Goal: Task Accomplishment & Management: Use online tool/utility

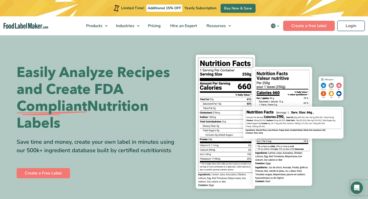
click at [358, 31] on link "Login" at bounding box center [350, 26] width 27 height 10
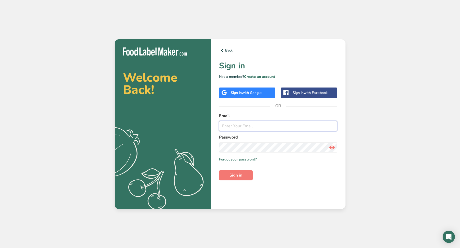
click at [263, 126] on input "email" at bounding box center [278, 126] width 118 height 10
click at [244, 89] on div "Sign in with Google" at bounding box center [247, 93] width 56 height 10
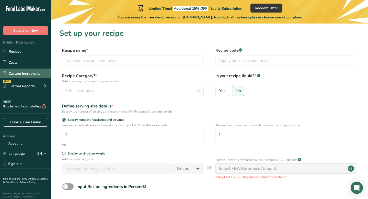
click at [25, 74] on link "Custom Ingredients" at bounding box center [25, 73] width 51 height 10
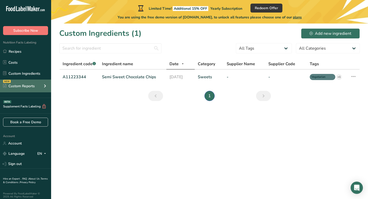
click at [30, 89] on div "NEW Custom Reports" at bounding box center [25, 85] width 51 height 13
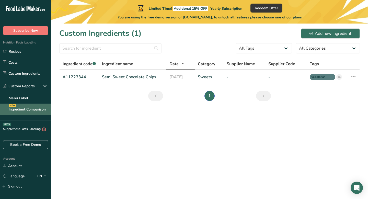
click at [38, 106] on link "Ingredient Comparison NEW" at bounding box center [25, 108] width 51 height 11
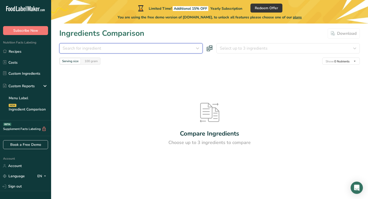
click at [118, 49] on div "Search for ingredient" at bounding box center [130, 48] width 134 height 6
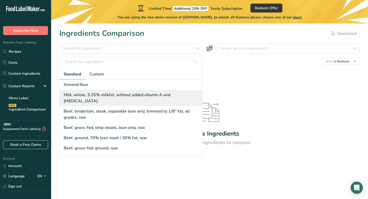
click at [111, 98] on div "Milk, whole, 3.25% milkfat, without added vitamin A and vitamin D" at bounding box center [131, 98] width 143 height 16
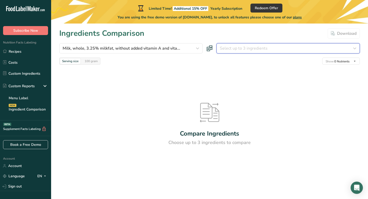
click at [253, 45] on span "Select up to 3 ingredients" at bounding box center [244, 48] width 48 height 6
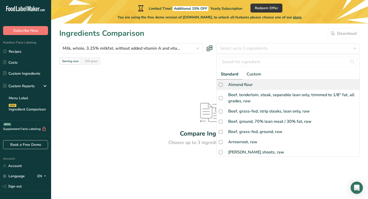
click at [245, 88] on div "Almond flour" at bounding box center [288, 84] width 143 height 10
checkbox input "true"
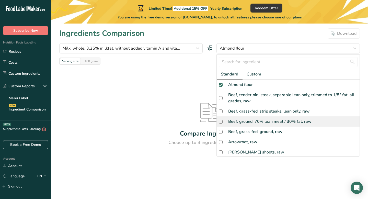
click at [246, 117] on section "Ingredients Comparison Download Milk, whole, 3.25% milkfat, without added vitam…" at bounding box center [209, 107] width 317 height 169
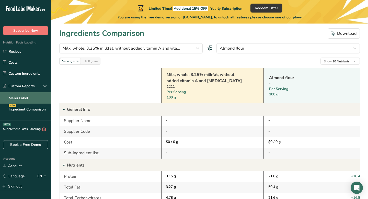
click at [34, 98] on link "Menu Label" at bounding box center [25, 97] width 51 height 11
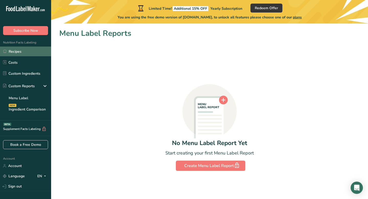
click at [26, 52] on link "Recipes" at bounding box center [25, 51] width 51 height 10
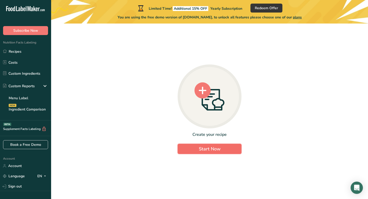
click at [192, 151] on button "Start Now" at bounding box center [210, 149] width 64 height 10
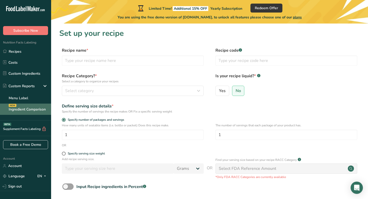
click at [28, 109] on link "Ingredient Comparison NEW" at bounding box center [25, 108] width 51 height 11
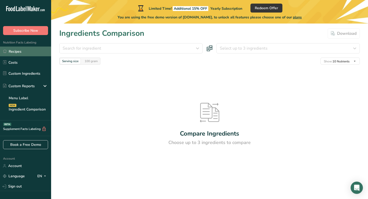
click at [19, 55] on link "Recipes" at bounding box center [25, 51] width 51 height 10
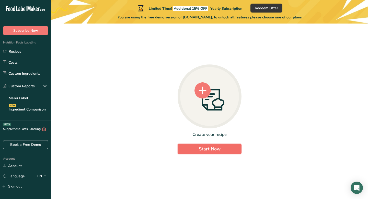
click at [203, 146] on span "Start Now" at bounding box center [210, 149] width 22 height 6
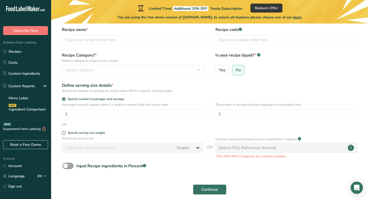
scroll to position [9, 0]
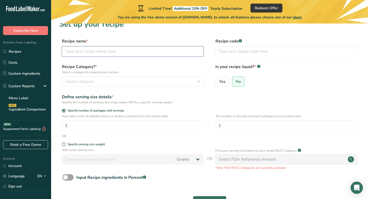
click at [129, 49] on input "text" at bounding box center [133, 51] width 142 height 10
type input "ffd"
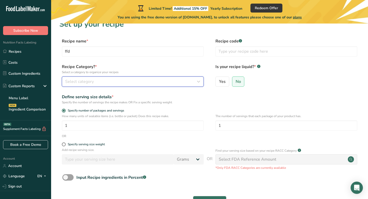
click at [114, 81] on div "Select category" at bounding box center [131, 81] width 132 height 6
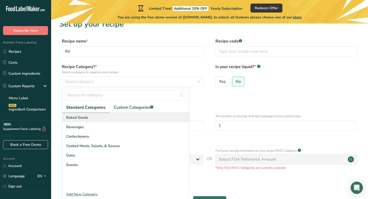
click at [89, 120] on div "Baked Goods" at bounding box center [125, 117] width 127 height 9
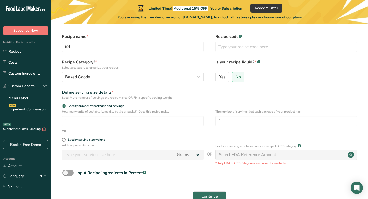
scroll to position [17, 0]
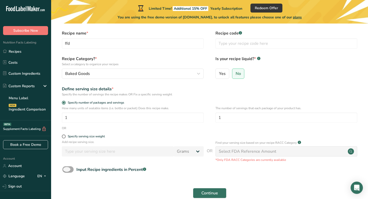
click at [66, 169] on span at bounding box center [67, 169] width 11 height 6
click at [66, 169] on input "Input Recipe ingredients in Percent .a-a{fill:#347362;}.b-a{fill:#fff;}" at bounding box center [63, 169] width 3 height 3
click at [70, 169] on span at bounding box center [67, 169] width 11 height 6
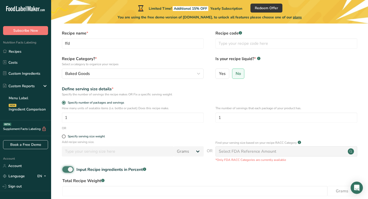
click at [66, 169] on input "Input Recipe ingredients in Percent .a-a{fill:#347362;}.b-a{fill:#fff;}" at bounding box center [63, 169] width 3 height 3
checkbox input "false"
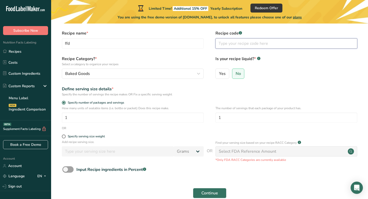
click at [244, 44] on input "text" at bounding box center [286, 43] width 142 height 10
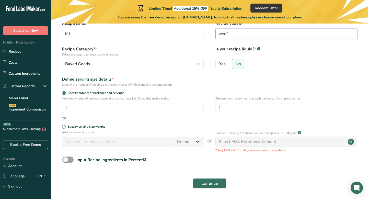
scroll to position [28, 0]
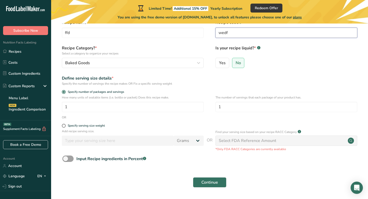
type input "wedf"
click at [204, 176] on div "Continue" at bounding box center [209, 182] width 300 height 16
click at [209, 179] on span "Continue" at bounding box center [209, 182] width 17 height 6
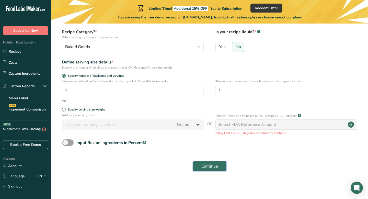
scroll to position [0, 0]
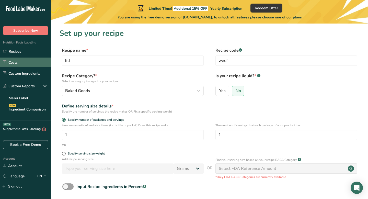
click at [25, 61] on link "Costs" at bounding box center [25, 62] width 51 height 10
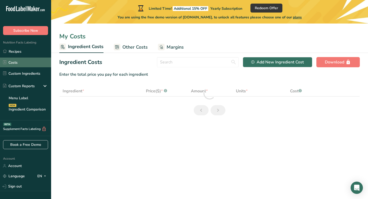
select select "1"
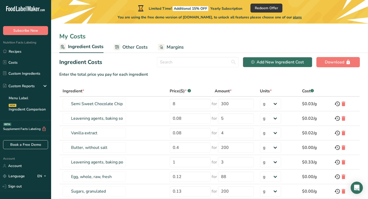
click at [138, 50] on span "Other Costs" at bounding box center [134, 47] width 25 height 7
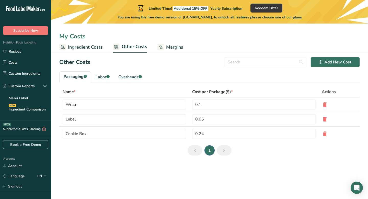
click at [161, 44] on rect at bounding box center [160, 47] width 7 height 7
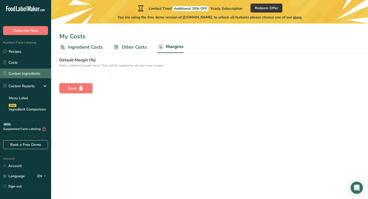
click at [24, 69] on link "Custom Ingredients" at bounding box center [25, 73] width 51 height 10
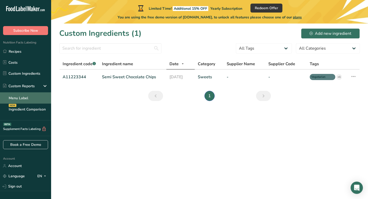
click at [21, 96] on link "Menu Label" at bounding box center [25, 97] width 51 height 11
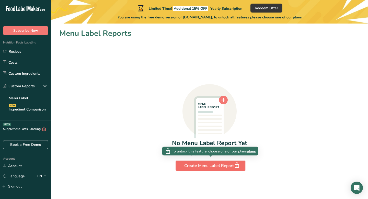
click at [184, 165] on div "Create Menu Label Report" at bounding box center [210, 165] width 53 height 7
click at [200, 167] on div "Create Menu Label Report" at bounding box center [210, 165] width 53 height 7
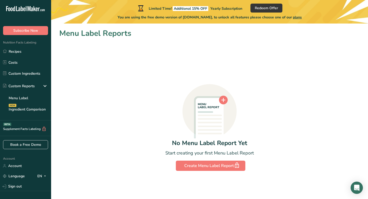
click at [208, 116] on icon at bounding box center [210, 122] width 28 height 48
click at [19, 53] on link "Recipes" at bounding box center [25, 51] width 51 height 10
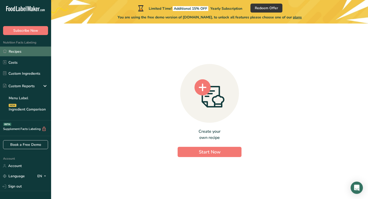
click at [12, 51] on link "Recipes" at bounding box center [25, 51] width 51 height 10
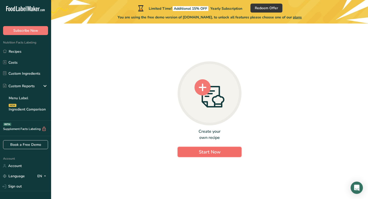
click at [202, 154] on span "Start Now" at bounding box center [210, 152] width 22 height 6
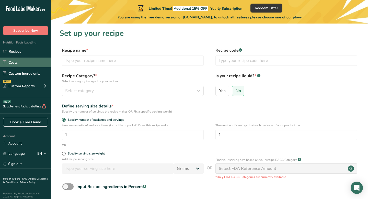
click at [23, 63] on link "Costs" at bounding box center [25, 62] width 51 height 10
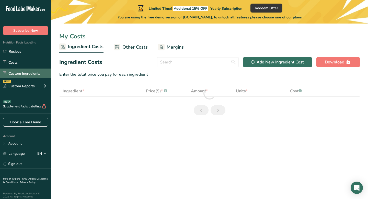
select select "1"
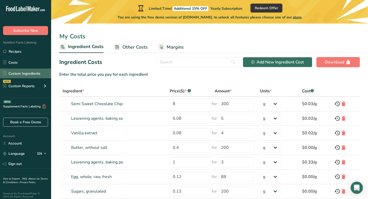
click at [30, 73] on link "Custom Ingredients" at bounding box center [25, 73] width 51 height 10
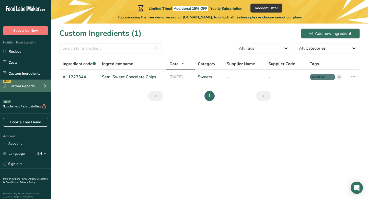
click at [38, 85] on div "NEW Custom Reports" at bounding box center [25, 85] width 51 height 13
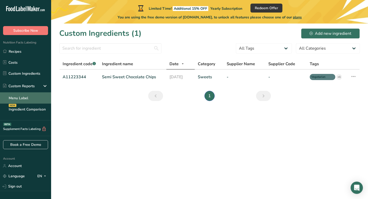
click at [23, 98] on link "Menu Label" at bounding box center [25, 97] width 51 height 11
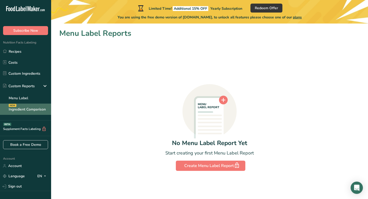
click at [30, 108] on link "Ingredient Comparison NEW" at bounding box center [25, 108] width 51 height 11
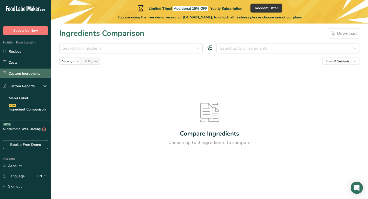
click at [38, 70] on link "Custom Ingredients" at bounding box center [25, 73] width 51 height 10
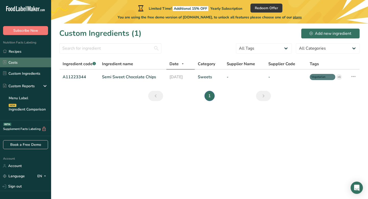
click at [29, 61] on link "Costs" at bounding box center [25, 62] width 51 height 10
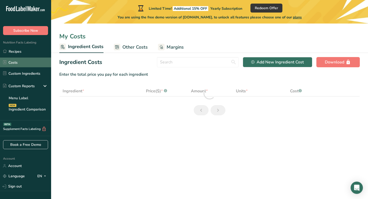
select select "1"
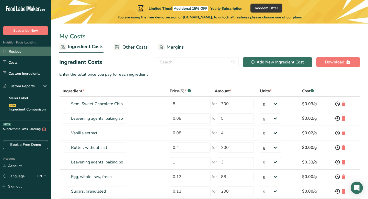
click at [33, 50] on link "Recipes" at bounding box center [25, 51] width 51 height 10
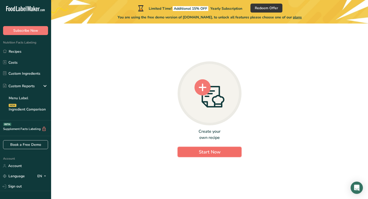
click at [215, 150] on span "Start Now" at bounding box center [210, 152] width 22 height 6
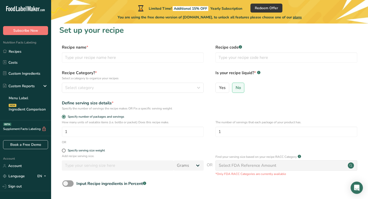
scroll to position [4, 0]
click at [138, 55] on input "text" at bounding box center [133, 57] width 142 height 10
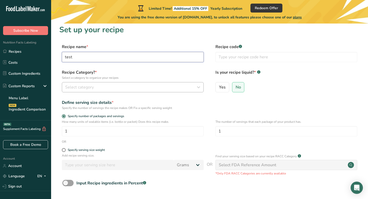
type input "test"
click at [125, 84] on div "Select category" at bounding box center [131, 87] width 132 height 6
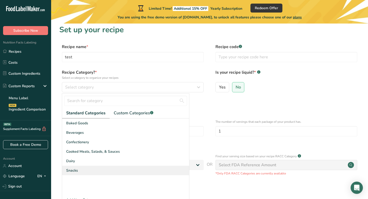
click at [77, 169] on span "Snacks" at bounding box center [72, 170] width 12 height 5
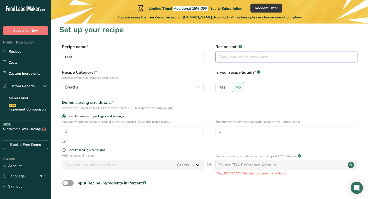
click at [248, 55] on input "text" at bounding box center [286, 57] width 142 height 10
type input "eewewe"
click at [120, 131] on input "1" at bounding box center [133, 131] width 142 height 10
type input "3"
click at [282, 105] on div "Define serving size details * Specify the number of servings the recipe makes O…" at bounding box center [209, 104] width 300 height 11
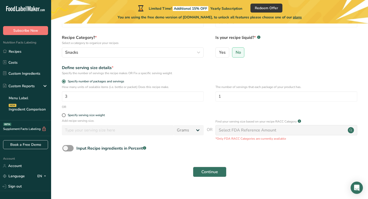
scroll to position [44, 0]
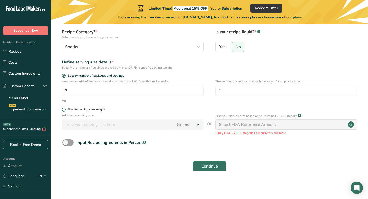
click at [63, 109] on span at bounding box center [64, 110] width 4 height 4
click at [63, 109] on input "Specify serving size weight" at bounding box center [63, 109] width 3 height 3
radio input "true"
radio input "false"
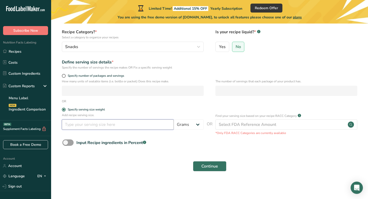
click at [99, 127] on input "number" at bounding box center [118, 124] width 112 height 10
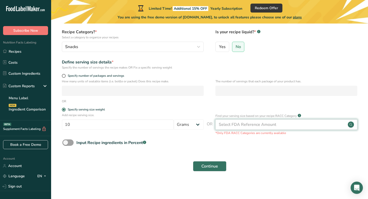
click at [262, 121] on div "Select FDA Reference Amount" at bounding box center [247, 124] width 57 height 6
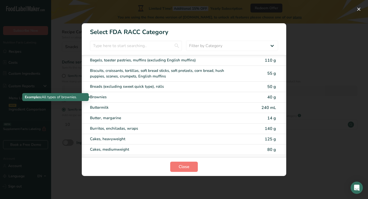
click at [174, 98] on div "Brownies" at bounding box center [162, 97] width 145 height 6
type input "40"
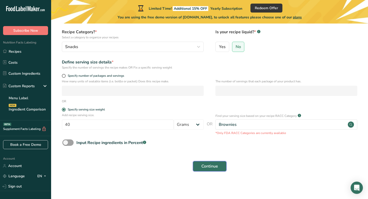
click at [209, 165] on span "Continue" at bounding box center [209, 166] width 17 height 6
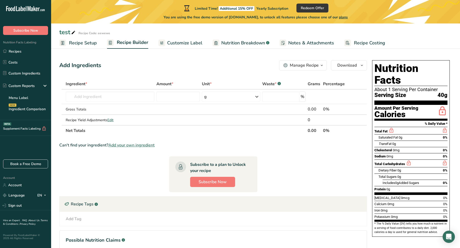
click at [90, 45] on span "Recipe Setup" at bounding box center [83, 43] width 28 height 7
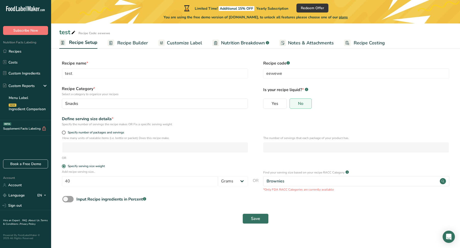
click at [175, 46] on span "Customize Label" at bounding box center [184, 43] width 35 height 7
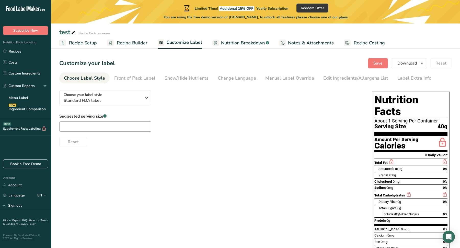
click at [244, 44] on span "Nutrition Breakdown" at bounding box center [243, 43] width 44 height 7
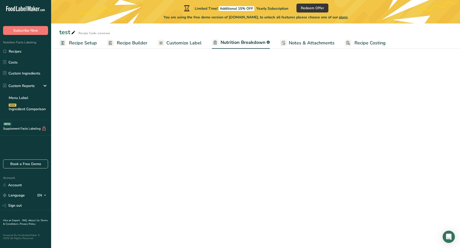
select select "Calories"
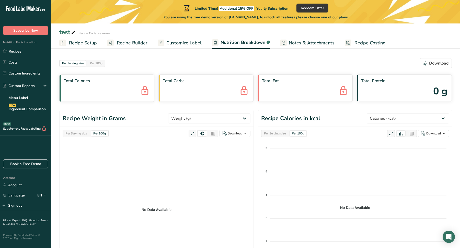
click at [187, 47] on link "Customize Label" at bounding box center [180, 42] width 44 height 11
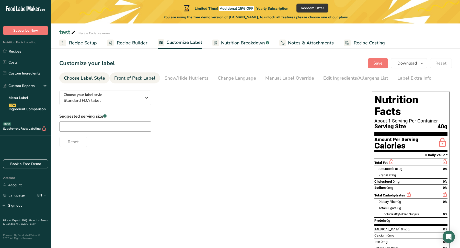
click at [137, 79] on div "Front of Pack Label" at bounding box center [134, 78] width 41 height 7
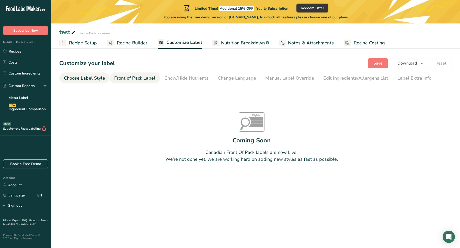
click at [84, 76] on div "Choose Label Style" at bounding box center [84, 78] width 41 height 7
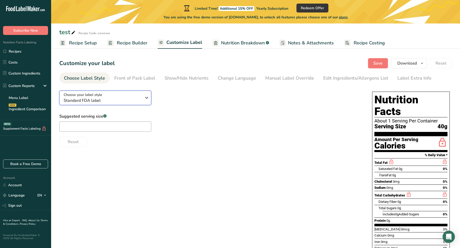
click at [109, 99] on span "Standard FDA label" at bounding box center [103, 101] width 78 height 6
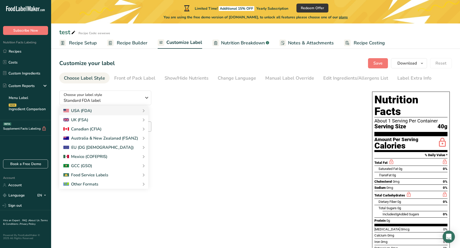
click at [212, 150] on div "Choose your label style Standard FDA label USA (FDA) Standard FDA label Tabular…" at bounding box center [255, 180] width 392 height 187
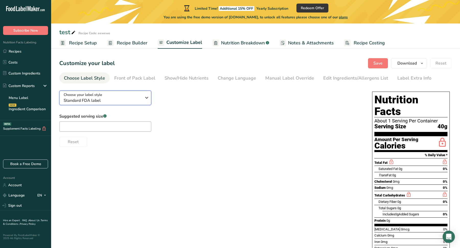
click at [104, 96] on div "Choose your label style Standard FDA label" at bounding box center [103, 97] width 78 height 11
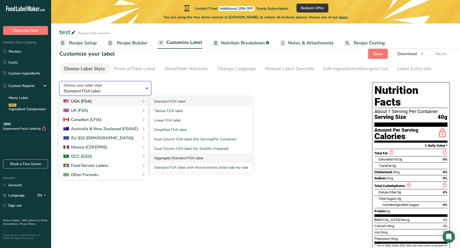
scroll to position [10, 0]
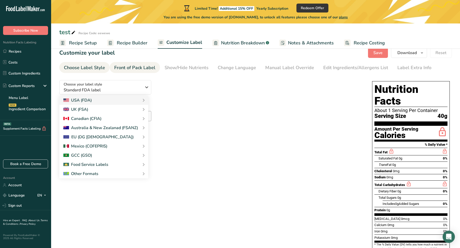
click at [135, 67] on div "Front of Pack Label" at bounding box center [134, 67] width 41 height 7
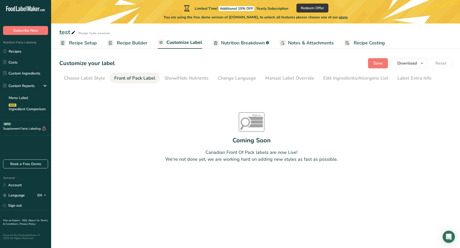
scroll to position [0, 0]
click at [96, 82] on link "Choose Label Style" at bounding box center [84, 78] width 41 height 11
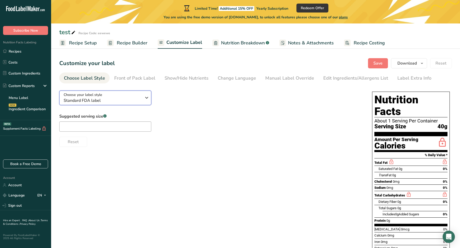
click at [99, 100] on span "Standard FDA label" at bounding box center [103, 101] width 78 height 6
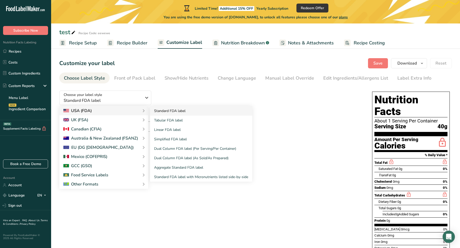
click at [169, 112] on link "Standard FDA label" at bounding box center [201, 110] width 102 height 9
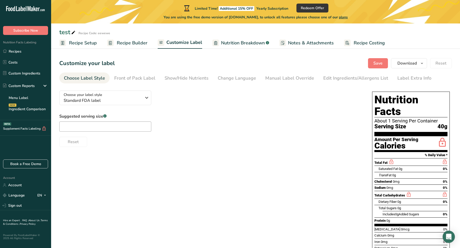
click at [206, 96] on div "Choose your label style Standard FDA label USA (FDA) Standard FDA label Tabular…" at bounding box center [210, 117] width 302 height 61
click at [129, 79] on div "Front of Pack Label" at bounding box center [134, 78] width 41 height 7
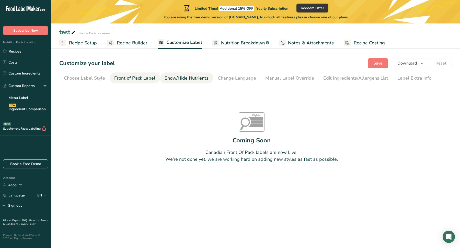
click at [181, 81] on div "Show/Hide Nutrients" at bounding box center [186, 78] width 44 height 7
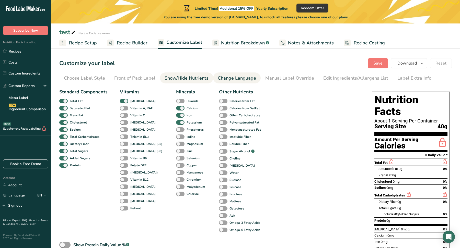
click at [227, 75] on div "Change Language" at bounding box center [237, 78] width 38 height 7
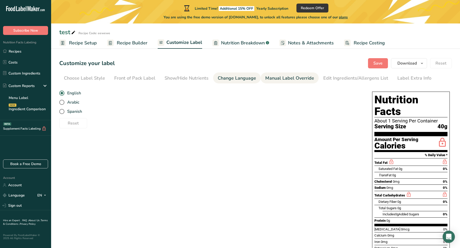
click at [286, 81] on div "Manual Label Override" at bounding box center [289, 78] width 49 height 7
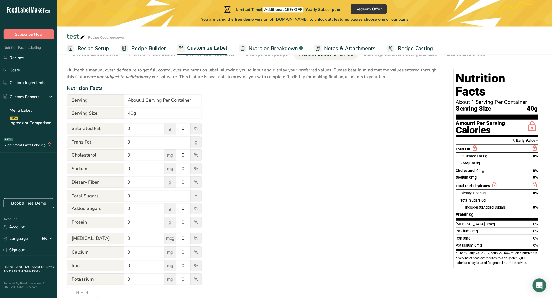
scroll to position [5, 0]
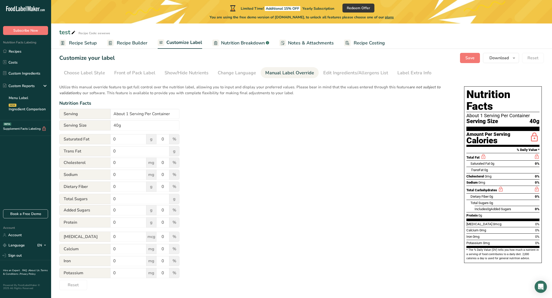
click at [340, 78] on section "Customize your label Save Download Choose what to show on your downloaded label…" at bounding box center [301, 172] width 501 height 254
click at [340, 75] on div "Edit Ingredients/Allergens List" at bounding box center [355, 72] width 65 height 7
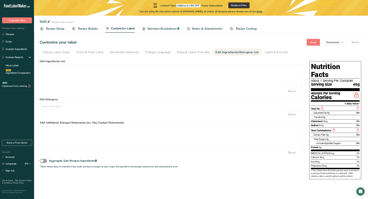
scroll to position [0, 0]
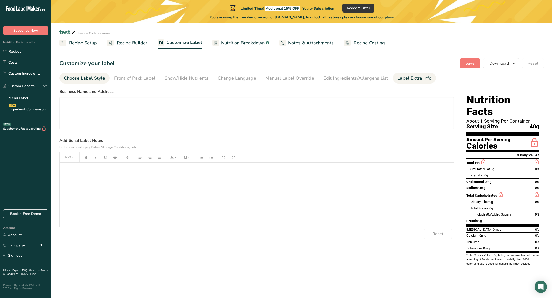
click at [69, 81] on div "Choose Label Style" at bounding box center [84, 78] width 41 height 7
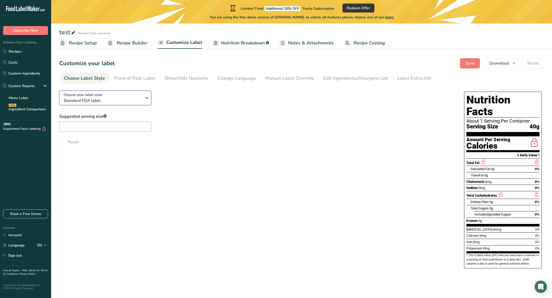
click at [109, 100] on span "Standard FDA label" at bounding box center [103, 101] width 78 height 6
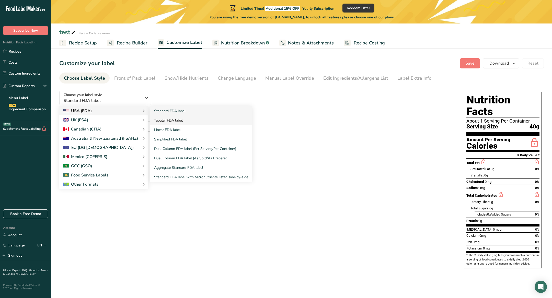
click at [171, 117] on link "Tabular FDA label" at bounding box center [201, 120] width 102 height 9
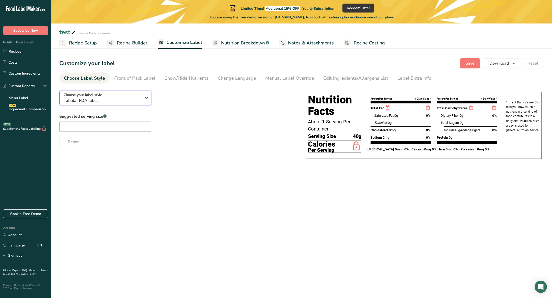
click at [122, 102] on span "Tabular FDA label" at bounding box center [103, 101] width 78 height 6
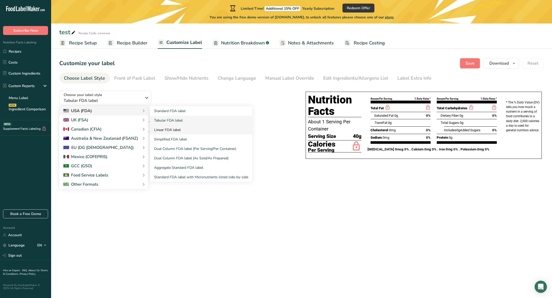
click at [170, 126] on link "Linear FDA label" at bounding box center [201, 129] width 102 height 9
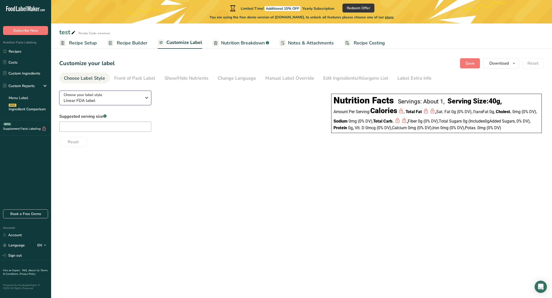
click at [116, 101] on span "Linear FDA label" at bounding box center [103, 101] width 78 height 6
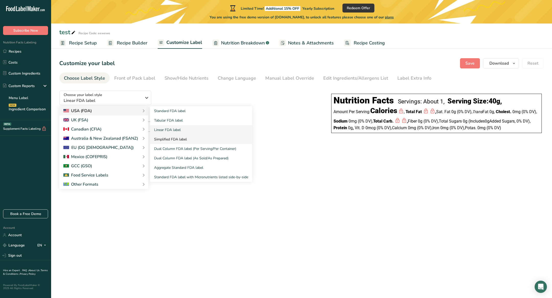
click at [176, 141] on link "Simplified FDA label" at bounding box center [201, 139] width 102 height 9
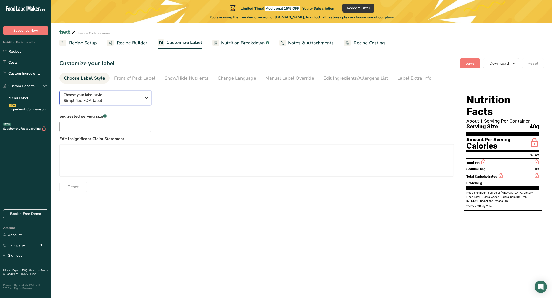
click at [136, 100] on span "Simplified FDA label" at bounding box center [103, 101] width 78 height 6
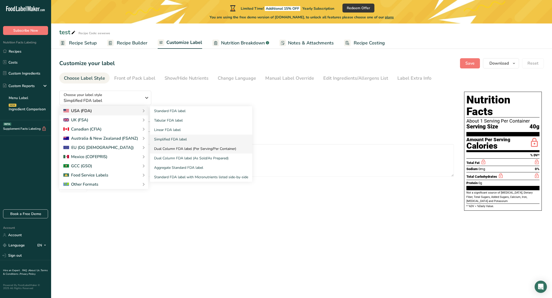
click at [192, 144] on link "Dual Column FDA label (Per Serving/Per Container)" at bounding box center [201, 148] width 102 height 9
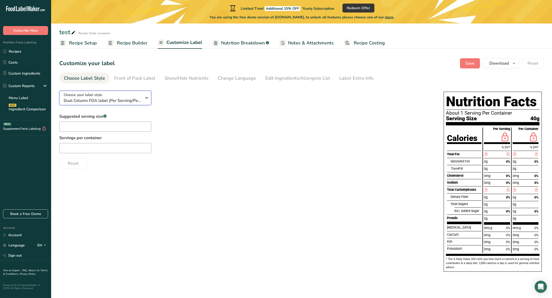
click at [109, 102] on span "Dual Column FDA label (Per Serving/Per Container)" at bounding box center [103, 101] width 78 height 6
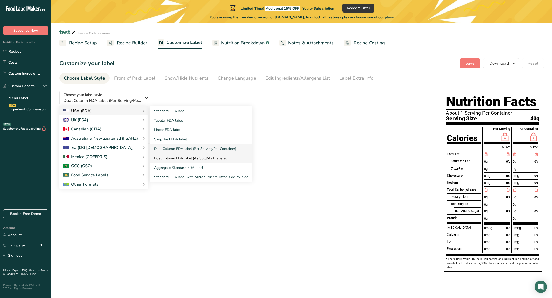
click at [202, 158] on link "Dual Column FDA label (As Sold/As Prepared)" at bounding box center [201, 158] width 102 height 9
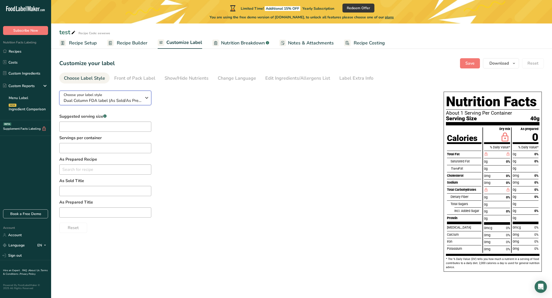
click at [131, 97] on div "Choose your label style Dual Column FDA label (As Sold/As Prepared)" at bounding box center [103, 97] width 78 height 11
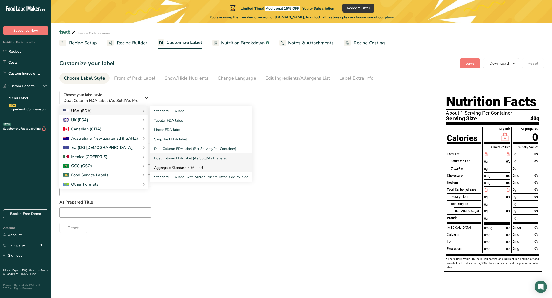
click at [184, 166] on link "Aggregate Standard FDA label" at bounding box center [201, 167] width 102 height 9
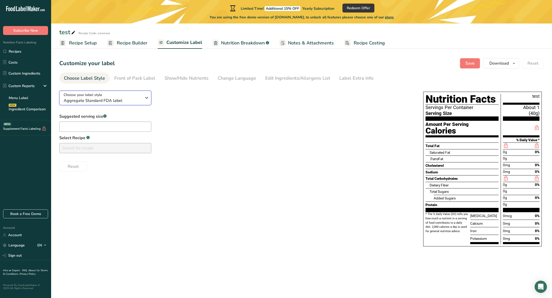
click at [139, 96] on div "Choose your label style Aggregate Standard FDA label" at bounding box center [103, 97] width 78 height 11
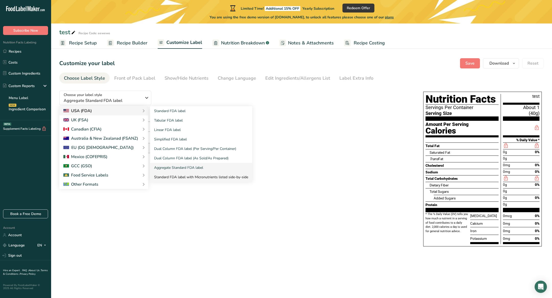
click at [198, 174] on link "Standard FDA label with Micronutrients listed side-by-side" at bounding box center [201, 176] width 102 height 9
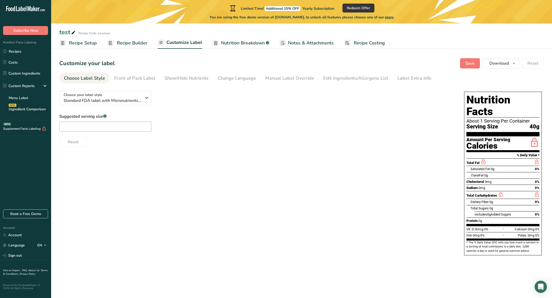
click at [89, 46] on span "Recipe Setup" at bounding box center [83, 43] width 28 height 7
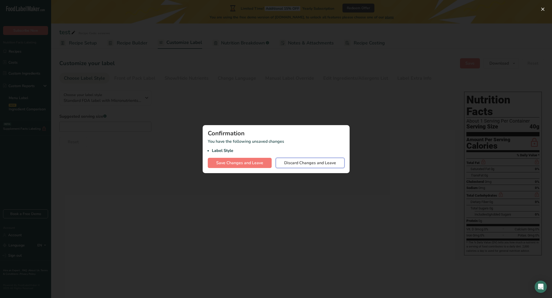
click at [298, 165] on span "Discard Changes and Leave" at bounding box center [310, 163] width 52 height 6
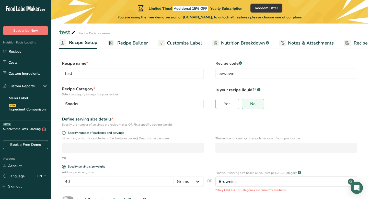
click at [224, 99] on label "Yes" at bounding box center [226, 104] width 23 height 10
click at [219, 102] on input "Yes" at bounding box center [217, 103] width 3 height 3
radio input "true"
radio input "false"
select select "22"
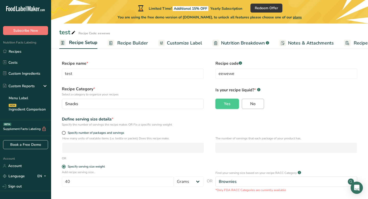
click at [249, 101] on label "No" at bounding box center [253, 104] width 22 height 10
click at [245, 102] on input "No" at bounding box center [243, 103] width 3 height 3
radio input "true"
radio input "false"
click at [135, 90] on label "Recipe Category * Select a category to organize your recipes" at bounding box center [133, 91] width 142 height 11
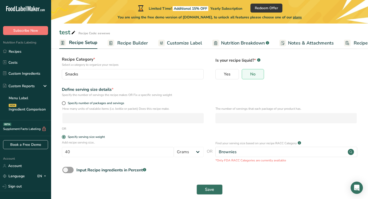
scroll to position [37, 0]
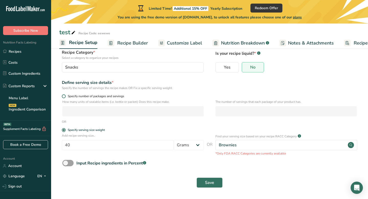
click at [65, 96] on span at bounding box center [64, 96] width 4 height 4
click at [65, 96] on input "Specify number of packages and servings" at bounding box center [63, 96] width 3 height 3
radio input "true"
radio input "false"
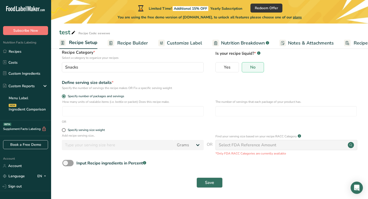
click at [64, 132] on div "Specify serving size weight" at bounding box center [133, 130] width 142 height 5
click at [62, 130] on span at bounding box center [64, 130] width 4 height 4
click at [62, 130] on input "Specify serving size weight" at bounding box center [63, 129] width 3 height 3
radio input "true"
radio input "false"
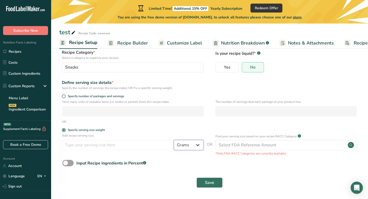
click at [194, 145] on select "Grams kg mg mcg lb oz l mL fl oz tbsp tsp cup qt gallon" at bounding box center [189, 145] width 30 height 10
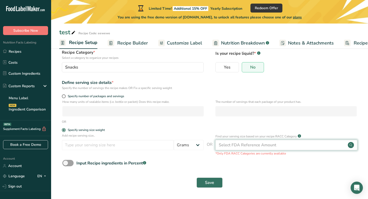
click at [258, 145] on div "Select FDA Reference Amount" at bounding box center [247, 145] width 57 height 6
click at [244, 146] on div "Select FDA Reference Amount" at bounding box center [247, 145] width 57 height 6
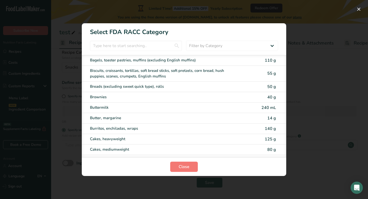
click at [305, 91] on div "RACC Category Selection Modal" at bounding box center [184, 99] width 368 height 199
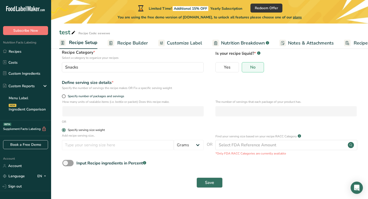
drag, startPoint x: 121, startPoint y: 131, endPoint x: 66, endPoint y: 128, distance: 55.0
click at [66, 128] on label "Specify serving size weight" at bounding box center [133, 130] width 142 height 4
click at [65, 128] on input "Specify serving size weight" at bounding box center [63, 129] width 3 height 3
drag, startPoint x: 216, startPoint y: 135, endPoint x: 285, endPoint y: 138, distance: 68.8
click at [291, 140] on div "Find your serving size based on your recipe RACC Category .a-a{fill:#347362;}.b…" at bounding box center [286, 144] width 142 height 22
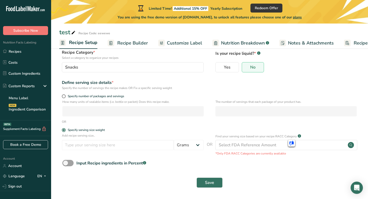
click at [215, 136] on div "Add recipe serving size.. Grams kg mg mcg lb oz l mL fl oz tbsp tsp cup qt gall…" at bounding box center [209, 144] width 300 height 22
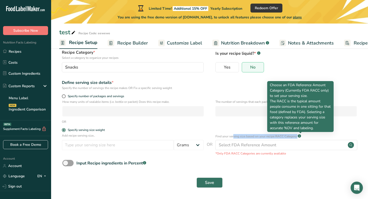
drag, startPoint x: 215, startPoint y: 136, endPoint x: 300, endPoint y: 137, distance: 85.1
click at [300, 137] on div "Add recipe serving size.. Grams kg mg mcg lb oz l mL fl oz tbsp tsp cup qt gall…" at bounding box center [209, 144] width 300 height 22
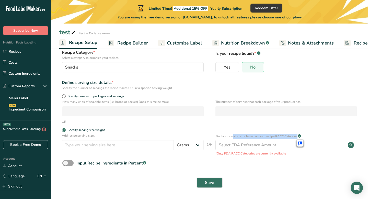
copy div "Find your serving size based on your recipe RACC Category .a-a{fill:#347362;}.b…"
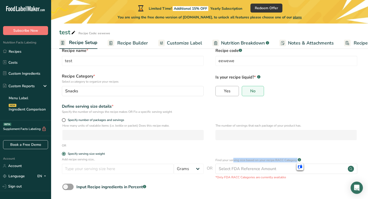
scroll to position [0, 0]
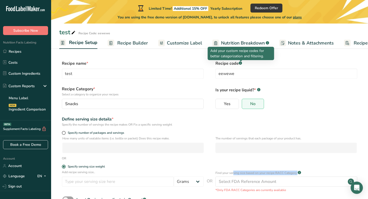
copy p "Add your custom recipe codes for better categorization and filtering."
drag, startPoint x: 210, startPoint y: 50, endPoint x: 273, endPoint y: 56, distance: 63.2
click at [273, 56] on div "Add your custom recipe codes for better categorization and filtering." at bounding box center [241, 53] width 66 height 13
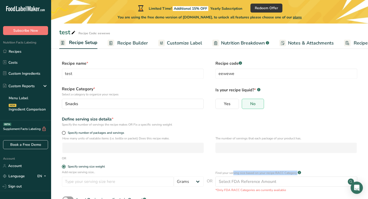
copy p "Is your recipe liquid?"
drag, startPoint x: 215, startPoint y: 89, endPoint x: 255, endPoint y: 91, distance: 40.1
click at [255, 91] on div "Recipe Category * Select a category to organize your recipes Snacks Standard Ca…" at bounding box center [209, 99] width 300 height 26
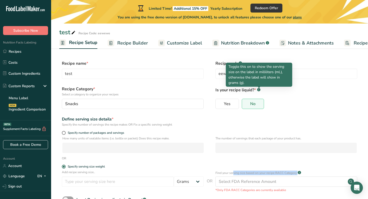
copy p "Toggle this on to show the serving size on the label in milliliters (mL), other…"
drag, startPoint x: 250, startPoint y: 82, endPoint x: 227, endPoint y: 67, distance: 27.0
click at [227, 67] on div "Toggle this on to show the serving size on the label in milliliters (mL), other…" at bounding box center [259, 75] width 66 height 24
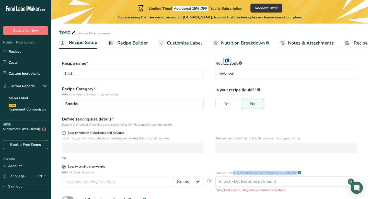
scroll to position [37, 0]
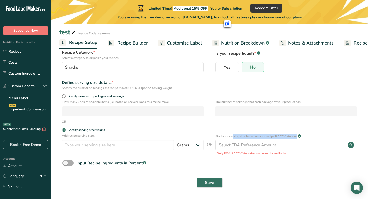
click at [143, 162] on div "Input Recipe ingredients in Percent .a-a{fill:#347362;}.b-a{fill:#fff;}" at bounding box center [111, 163] width 70 height 6
click at [66, 162] on input "Input Recipe ingredients in Percent .a-a{fill:#347362;}.b-a{fill:#fff;}" at bounding box center [63, 162] width 3 height 3
drag, startPoint x: 136, startPoint y: 154, endPoint x: 115, endPoint y: 147, distance: 22.7
click at [115, 147] on body ".a-20{fill:#fff;} Subscribe Now Nutrition Facts Labeling Recipes Costs Custom I…" at bounding box center [184, 92] width 368 height 258
click at [99, 161] on div "Input Recipe ingredients in Percent .a-a{fill:#347362;}.b-a{fill:#fff;}" at bounding box center [111, 163] width 70 height 6
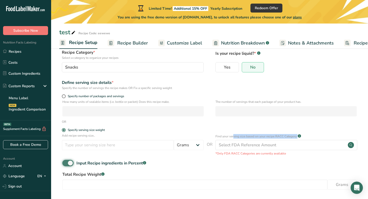
click at [66, 161] on input "Input Recipe ingredients in Percent .a-a{fill:#347362;}.b-a{fill:#fff;}" at bounding box center [63, 162] width 3 height 3
checkbox input "false"
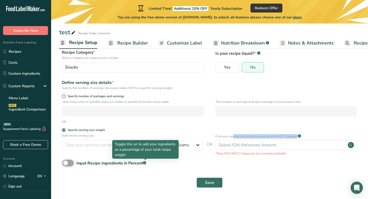
copy body "Grams kg mg mcg lb oz l mL fl oz tbsp tsp cup qt gallon OR Find your serving si…"
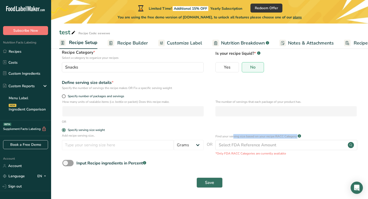
click at [91, 178] on div "Save" at bounding box center [209, 182] width 294 height 10
drag, startPoint x: 157, startPoint y: 163, endPoint x: 75, endPoint y: 161, distance: 82.0
click at [75, 161] on div "Input Recipe ingredients in Percent .a-a{fill:#347362;}.b-a{fill:#fff;}" at bounding box center [209, 165] width 300 height 10
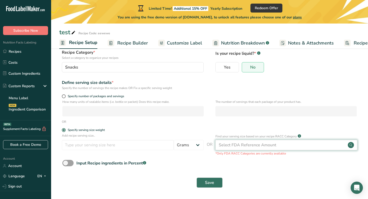
click at [250, 142] on div "Select FDA Reference Amount" at bounding box center [247, 145] width 57 height 6
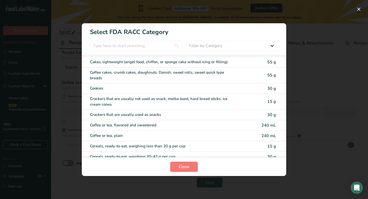
scroll to position [0, 0]
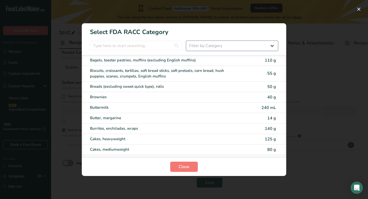
click at [263, 45] on select "Filter by Category All Bakery products Beverages Cereals and other grain produc…" at bounding box center [232, 46] width 92 height 10
click at [186, 41] on select "Filter by Category All Bakery products Beverages Cereals and other grain produc…" at bounding box center [232, 46] width 92 height 10
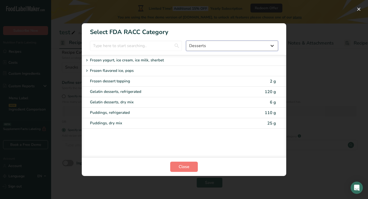
click at [247, 49] on select "All Bakery products Beverages Cereals and other grain products Dairy products a…" at bounding box center [232, 46] width 92 height 10
click at [186, 41] on select "All Bakery products Beverages Cereals and other grain products Dairy products a…" at bounding box center [232, 46] width 92 height 10
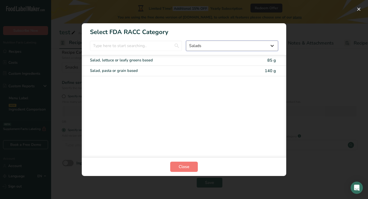
click at [230, 45] on select "All Bakery products Beverages Cereals and other grain products Dairy products a…" at bounding box center [232, 46] width 92 height 10
click at [186, 41] on select "All Bakery products Beverages Cereals and other grain products Dairy products a…" at bounding box center [232, 46] width 92 height 10
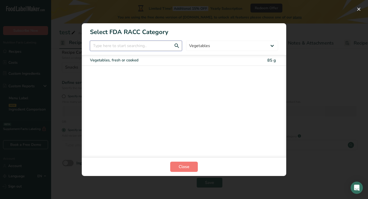
click at [148, 48] on input "RACC Category Selection Modal" at bounding box center [136, 46] width 92 height 10
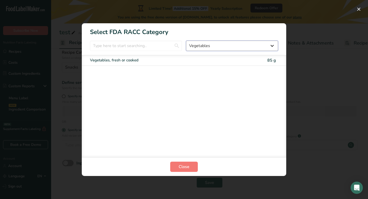
click at [199, 42] on select "All Bakery products Beverages Cereals and other grain products Dairy products a…" at bounding box center [232, 46] width 92 height 10
click at [186, 41] on select "All Bakery products Beverages Cereals and other grain products Dairy products a…" at bounding box center [232, 46] width 92 height 10
click at [205, 51] on section "Select FDA RACC Category All Bakery products Beverages Cereals and other grain …" at bounding box center [184, 99] width 204 height 152
click at [205, 48] on select "All Bakery products Beverages Cereals and other grain products Dairy products a…" at bounding box center [232, 46] width 92 height 10
select select "15"
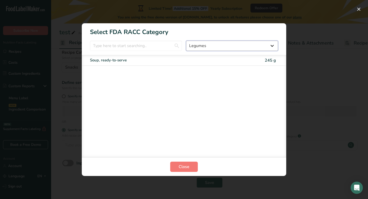
click at [186, 41] on select "All Bakery products Beverages Cereals and other grain products Dairy products a…" at bounding box center [232, 46] width 92 height 10
click at [237, 44] on select "All Bakery products Beverages Cereals and other grain products Dairy products a…" at bounding box center [232, 46] width 92 height 10
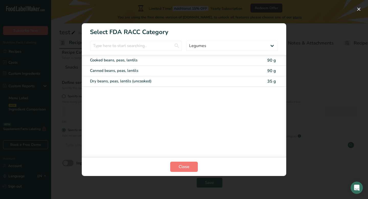
copy h1 "Select FDA RACC Category"
drag, startPoint x: 176, startPoint y: 34, endPoint x: 85, endPoint y: 33, distance: 90.4
click at [85, 33] on h1 "Select FDA RACC Category" at bounding box center [184, 29] width 204 height 13
click at [173, 35] on h1 "Select FDA RACC Category" at bounding box center [184, 29] width 204 height 13
copy h1 "FDA RACC Category"
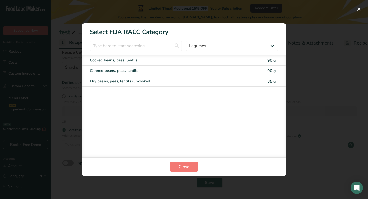
drag, startPoint x: 173, startPoint y: 35, endPoint x: 110, endPoint y: 34, distance: 63.1
click at [110, 34] on h1 "Select FDA RACC Category" at bounding box center [184, 29] width 204 height 13
copy h1 "FDA RACC Category"
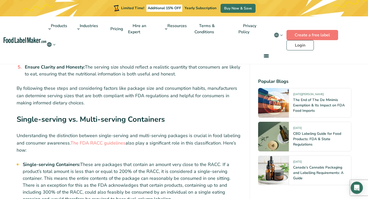
scroll to position [1042, 0]
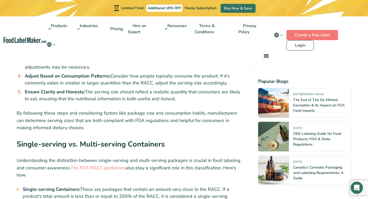
click at [225, 73] on li "Adjust Based on Consumption Patterns: Consider how people typically consume the…" at bounding box center [132, 80] width 219 height 14
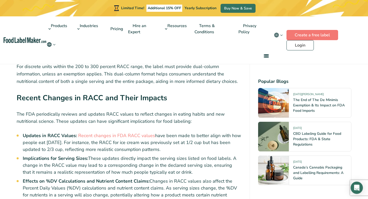
scroll to position [1829, 0]
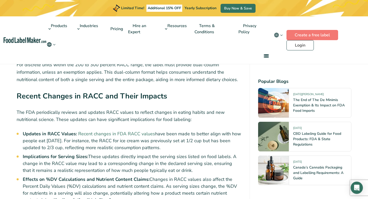
click at [128, 131] on link "Recent changes in FDA RACC values" at bounding box center [116, 134] width 77 height 6
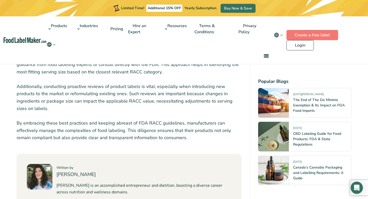
scroll to position [2076, 0]
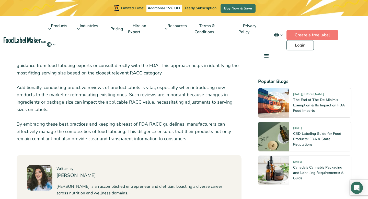
click at [196, 128] on p "By embracing these best practices and keeping abreast of FDA RACC guidelines, m…" at bounding box center [129, 131] width 225 height 22
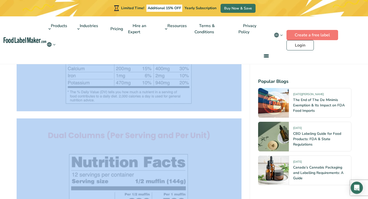
scroll to position [1513, 0]
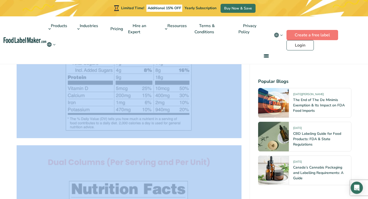
drag, startPoint x: 196, startPoint y: 128, endPoint x: 117, endPoint y: -2, distance: 151.9
